Goal: Task Accomplishment & Management: Complete application form

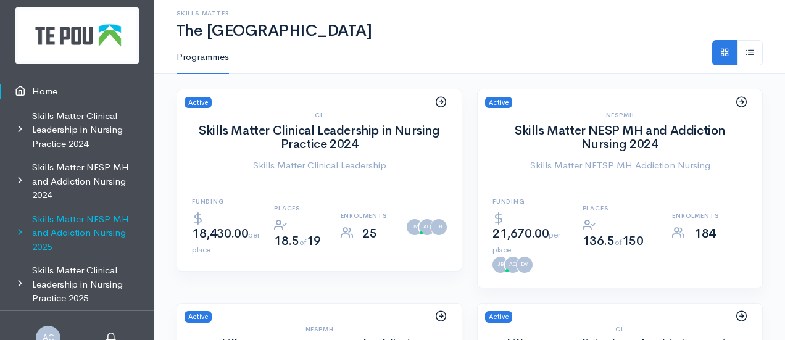
scroll to position [20, 0]
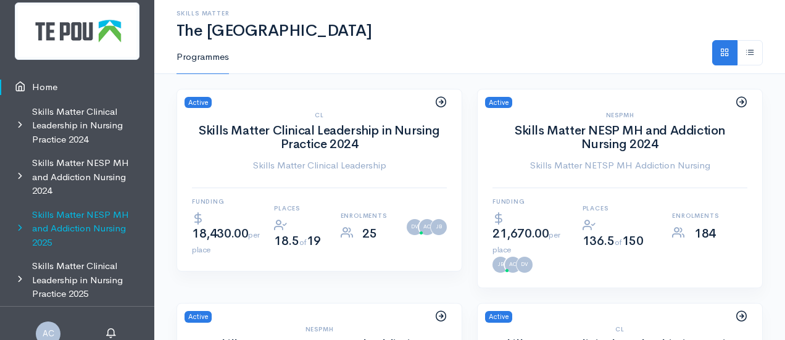
click at [57, 229] on link "Skills Matter NESP MH and Addiction Nursing 2025" at bounding box center [77, 229] width 154 height 52
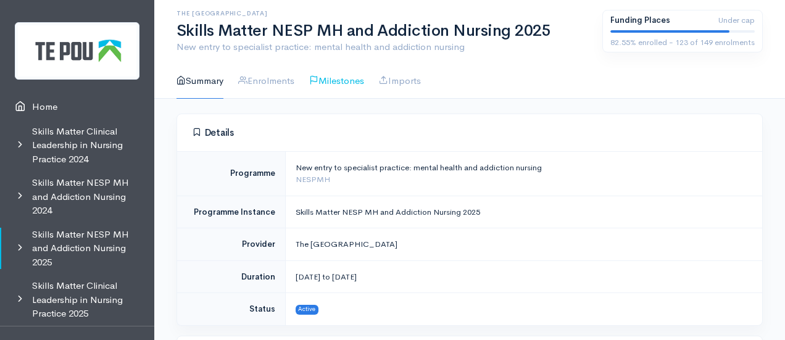
click at [355, 83] on link "Milestones" at bounding box center [336, 81] width 55 height 35
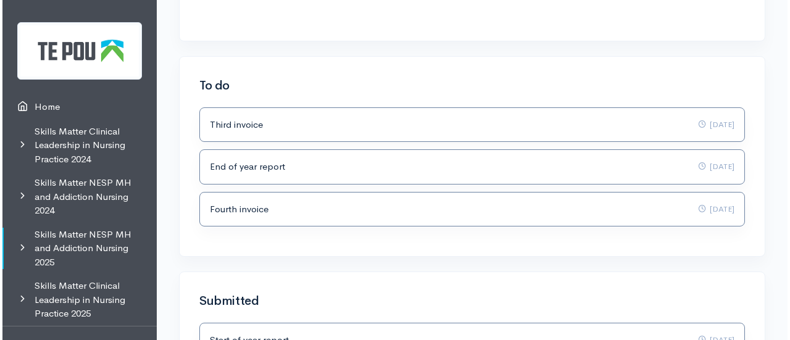
scroll to position [190, 0]
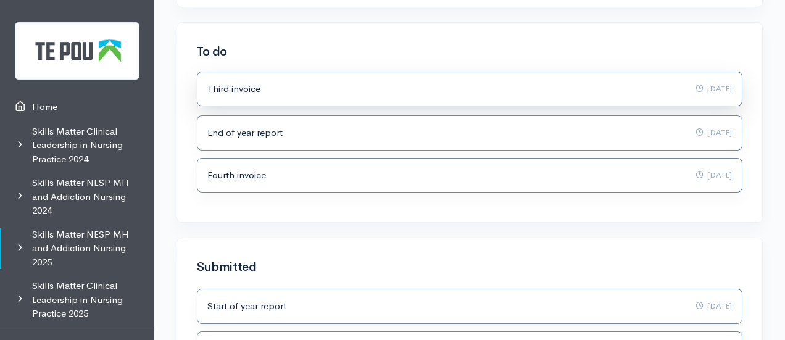
click at [271, 91] on div "Third invoice 10 Sep 2025" at bounding box center [469, 89] width 524 height 14
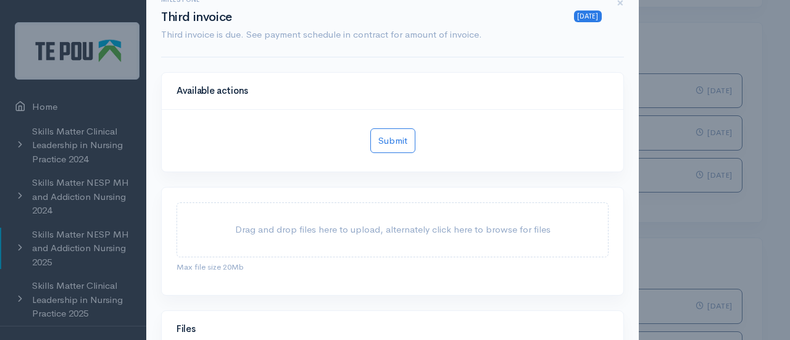
scroll to position [37, 0]
click at [337, 244] on div "Drag and drop files here to upload, alternately click here to browse for files" at bounding box center [392, 229] width 432 height 55
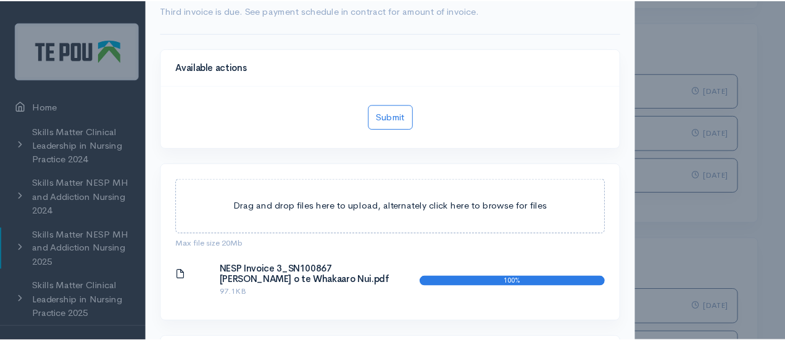
scroll to position [57, 0]
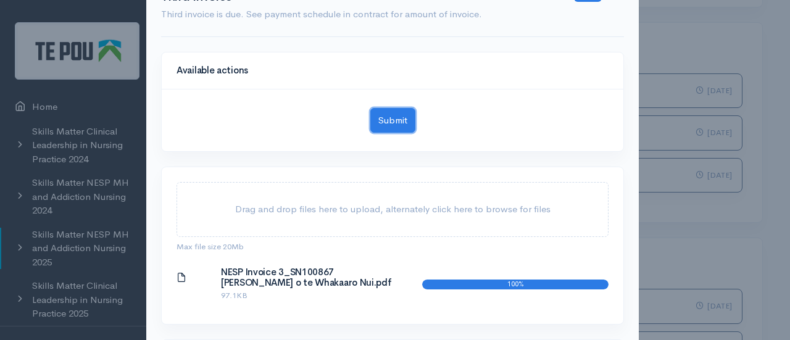
click at [398, 118] on button "Submit" at bounding box center [392, 120] width 45 height 25
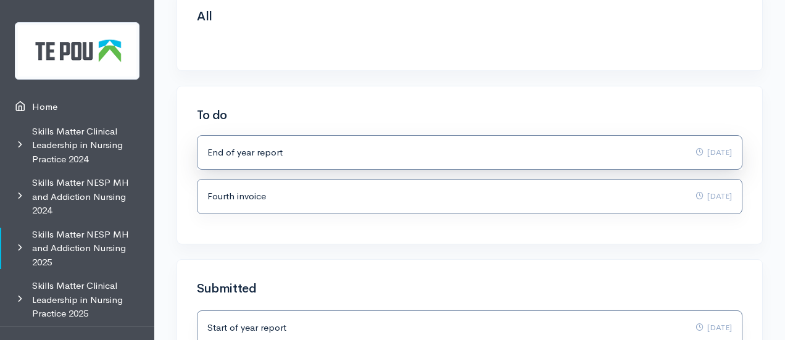
scroll to position [118, 0]
